Goal: Task Accomplishment & Management: Manage account settings

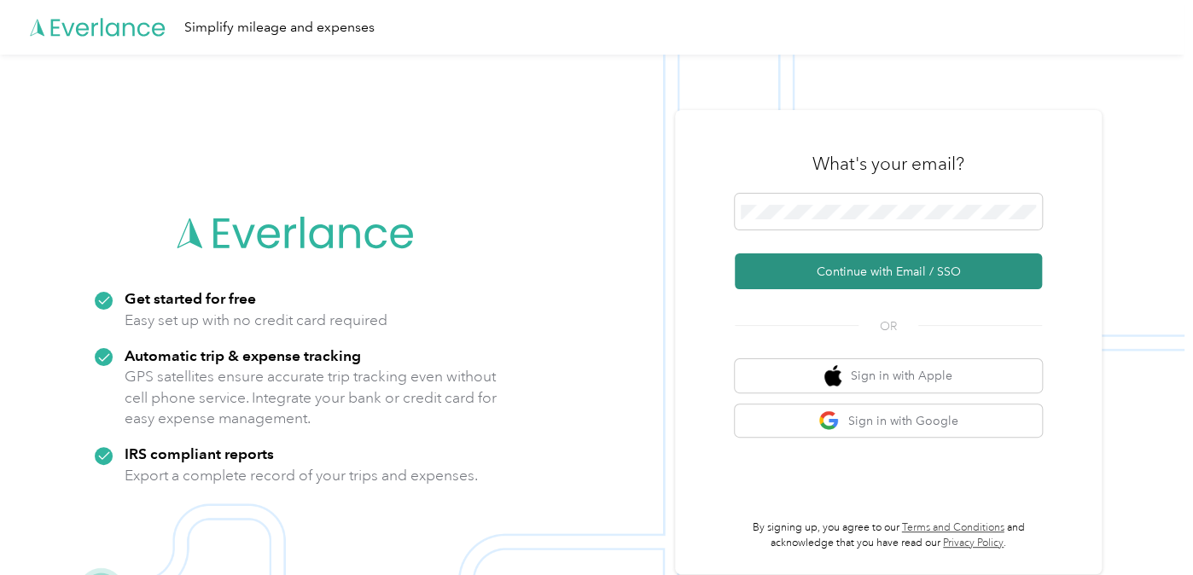
click at [1012, 273] on button "Continue with Email / SSO" at bounding box center [888, 271] width 307 height 36
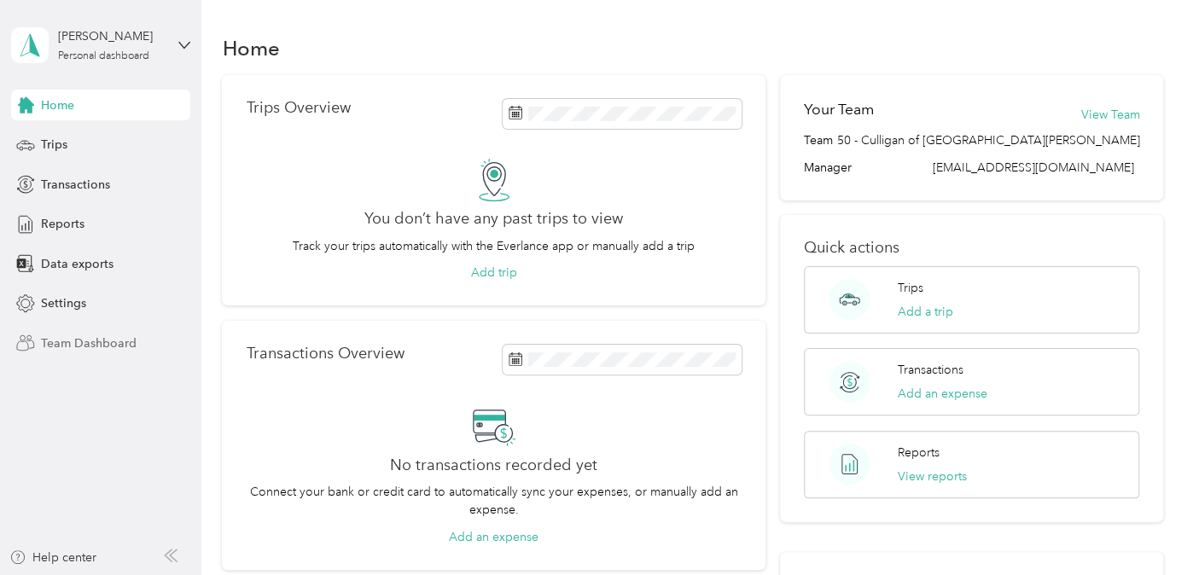
click at [111, 342] on span "Team Dashboard" at bounding box center [89, 344] width 96 height 18
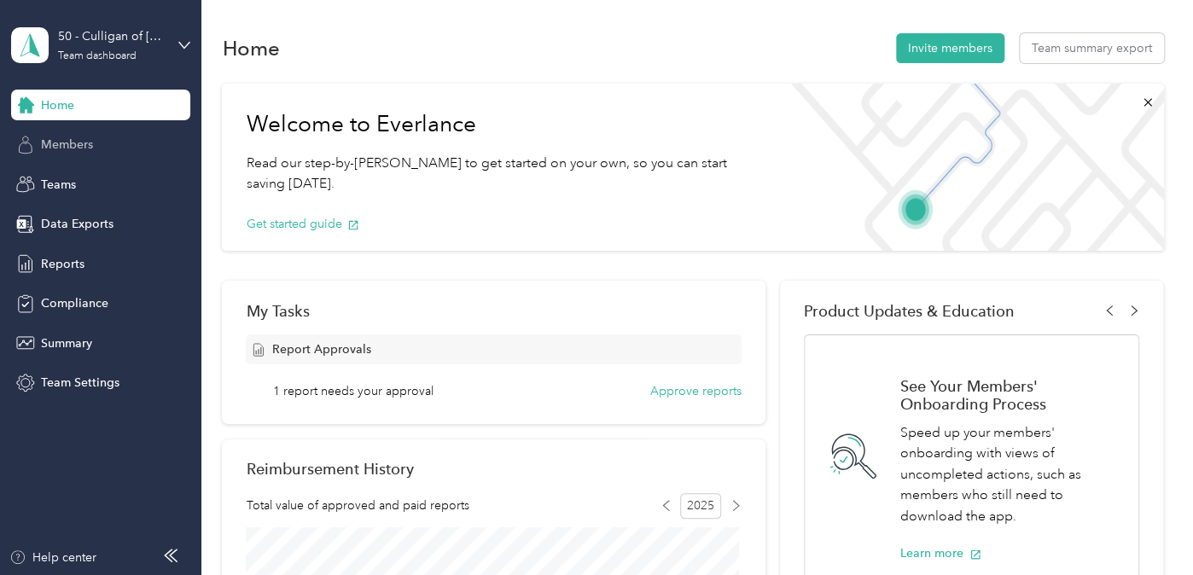
click at [67, 142] on span "Members" at bounding box center [67, 145] width 52 height 18
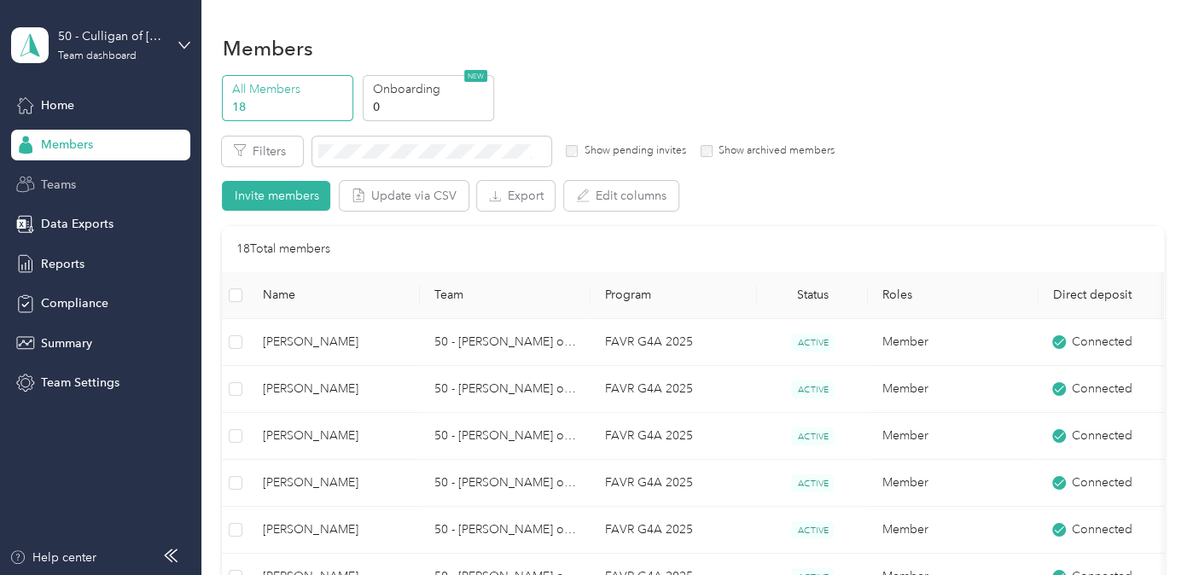
click at [56, 184] on span "Teams" at bounding box center [58, 185] width 35 height 18
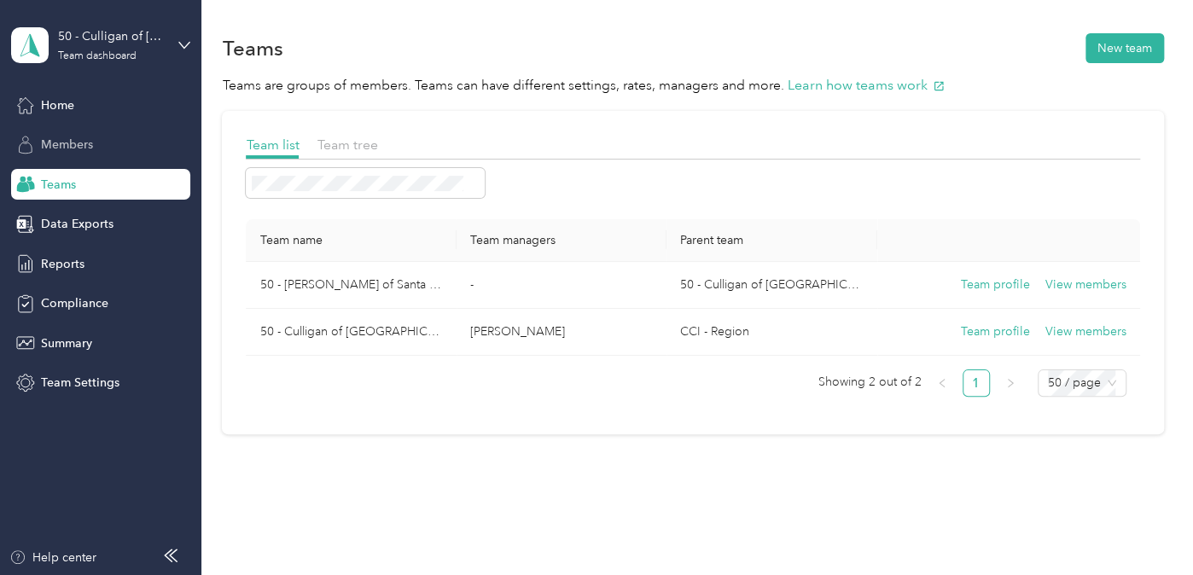
click at [82, 147] on span "Members" at bounding box center [67, 145] width 52 height 18
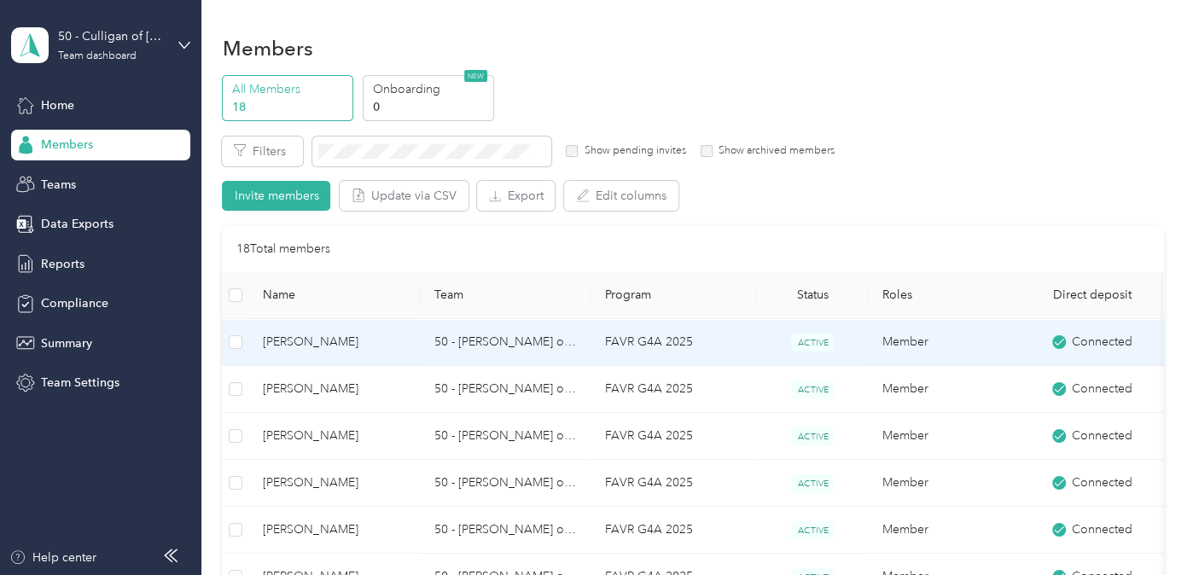
click at [1103, 345] on span "Connected" at bounding box center [1102, 342] width 61 height 19
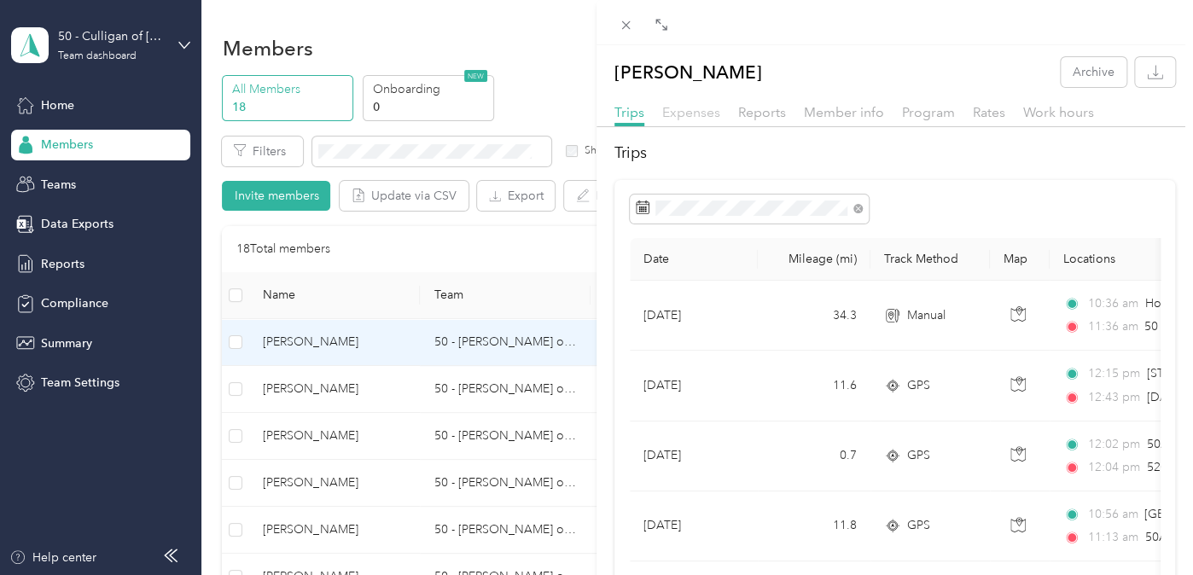
click at [706, 114] on span "Expenses" at bounding box center [691, 112] width 58 height 16
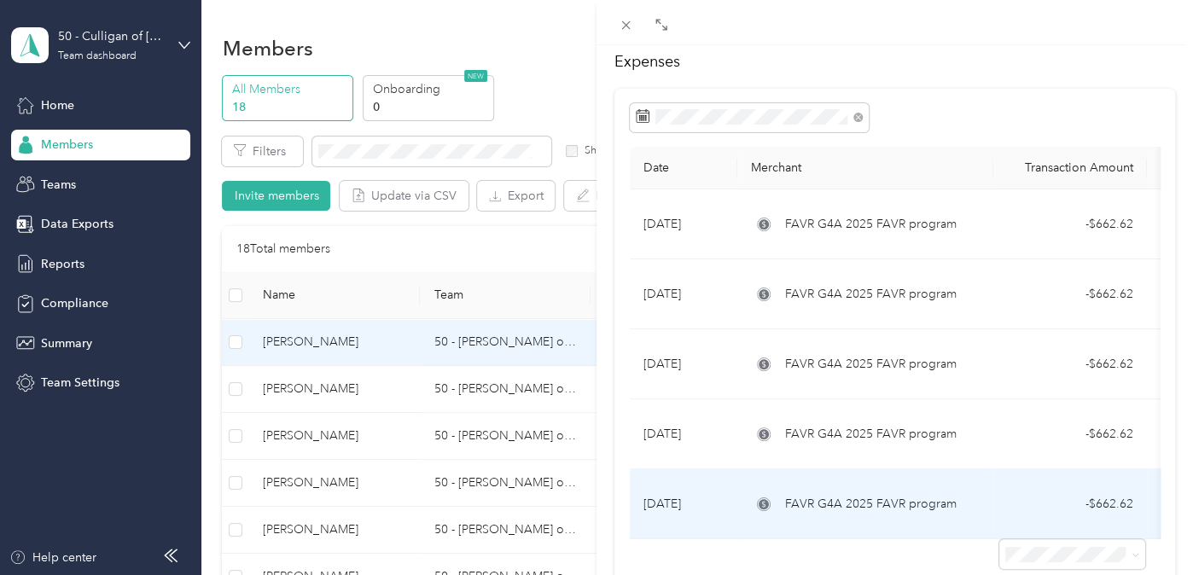
scroll to position [179, 0]
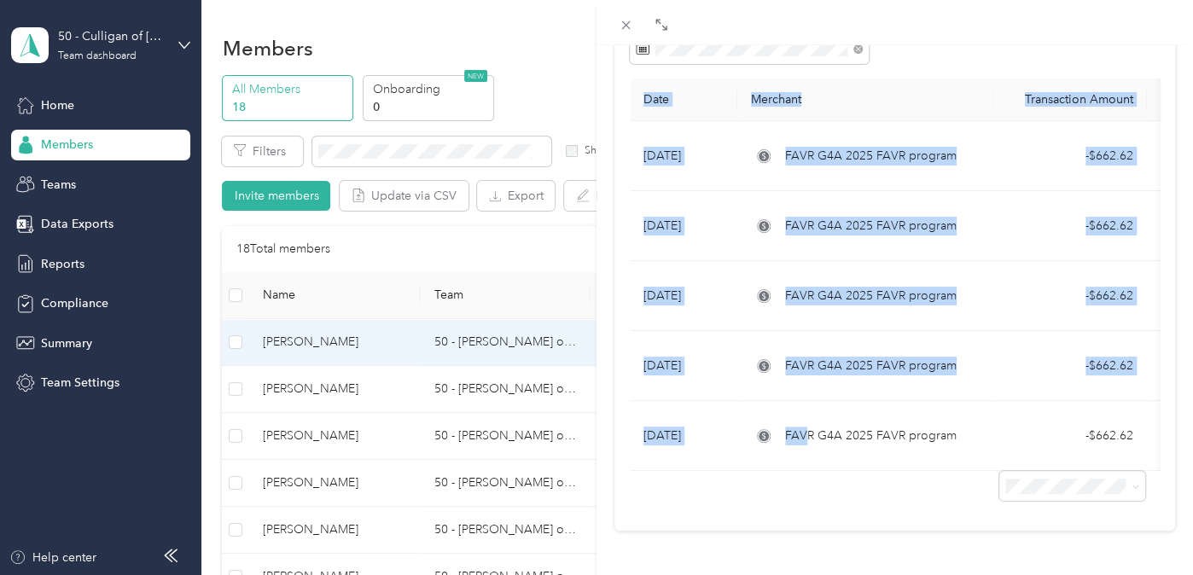
drag, startPoint x: 806, startPoint y: 449, endPoint x: 650, endPoint y: 451, distance: 155.3
click at [650, 451] on div "Date Merchant Transaction Amount Purpose Report Aug 29, 2025 FAVR G4A 2025 FAVR…" at bounding box center [895, 275] width 531 height 393
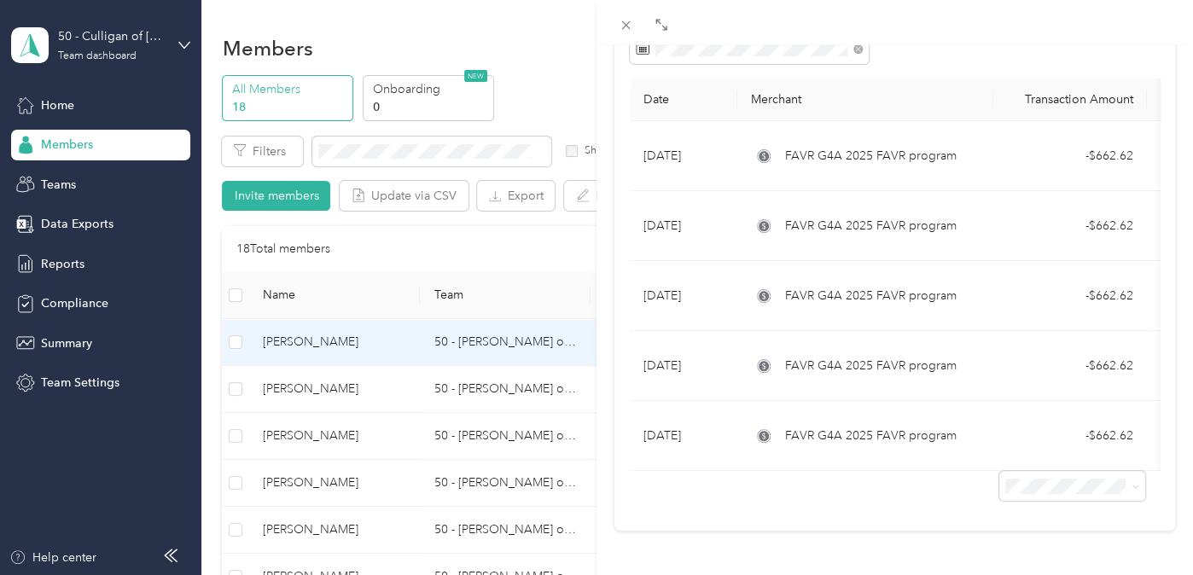
click at [99, 475] on div "Wilfredo Hernandez Archive Trips Expenses Reports Member info Program Rates Wor…" at bounding box center [596, 287] width 1193 height 575
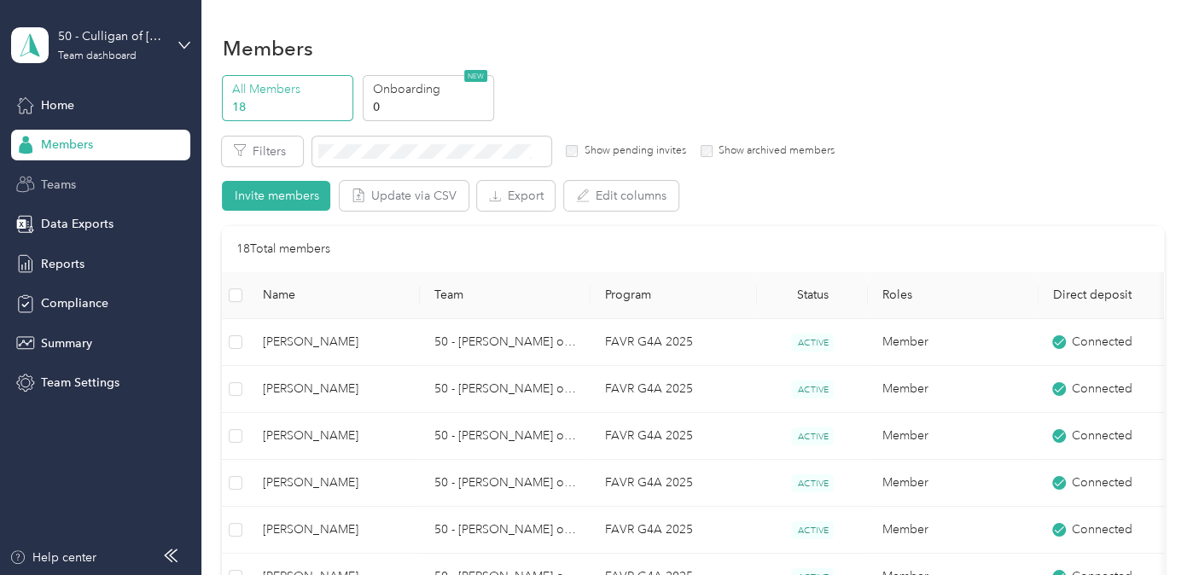
click at [73, 179] on span "Teams" at bounding box center [58, 185] width 35 height 18
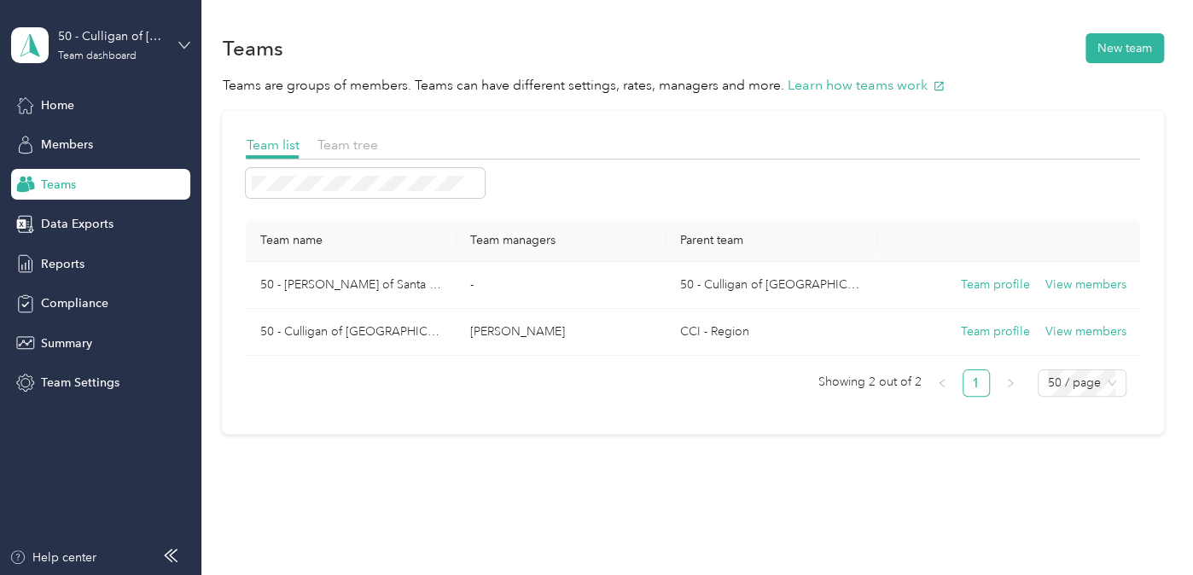
click at [183, 43] on icon at bounding box center [184, 45] width 12 height 12
click at [113, 468] on aside "50 - Culligan of Santa Ana Team dashboard Home Members Teams Data Exports Repor…" at bounding box center [100, 287] width 201 height 575
click at [183, 47] on icon at bounding box center [184, 45] width 10 height 6
click at [65, 216] on div "Log out" at bounding box center [59, 218] width 66 height 18
